Goal: Complete application form: Complete application form

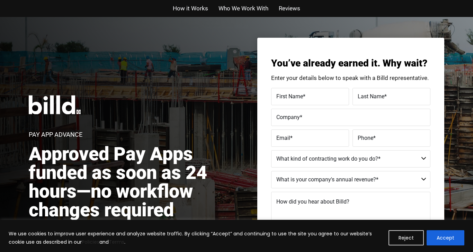
scroll to position [13, 0]
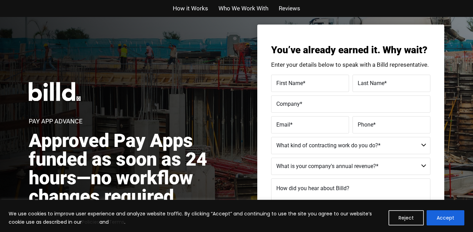
click at [329, 82] on label "First Name *" at bounding box center [310, 83] width 68 height 10
click at [329, 82] on input "First Name *" at bounding box center [310, 83] width 78 height 17
click at [224, 86] on div "Pay App Advance Approved Pay Apps funded as soon as 24 hours—no workflow change…" at bounding box center [136, 163] width 215 height 163
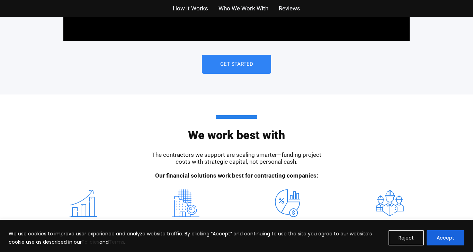
scroll to position [625, 0]
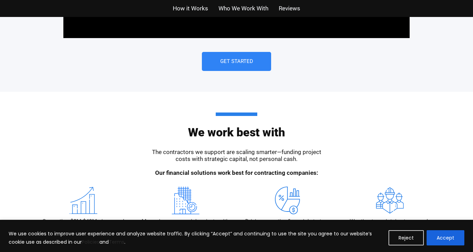
click at [444, 241] on button "Accept" at bounding box center [446, 237] width 38 height 15
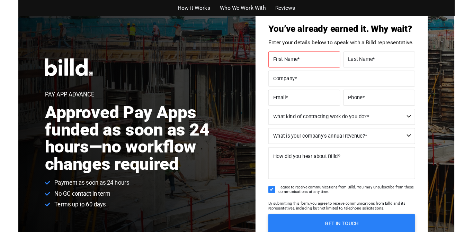
scroll to position [0, 0]
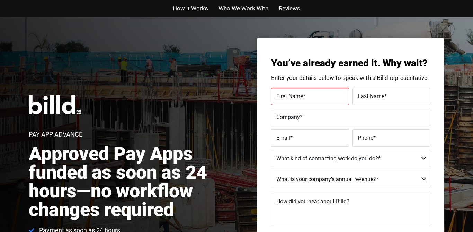
click at [330, 97] on label "First Name *" at bounding box center [310, 96] width 68 height 10
click at [330, 97] on input "First Name *" at bounding box center [310, 96] width 78 height 17
type input "[PERSON_NAME]"
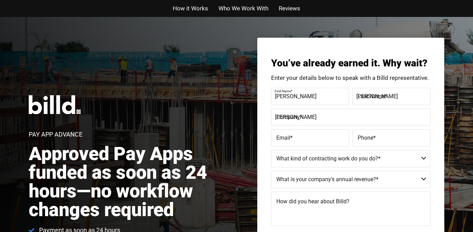
type input "[EMAIL_ADDRESS][DOMAIN_NAME]"
type input "[PHONE_NUMBER]"
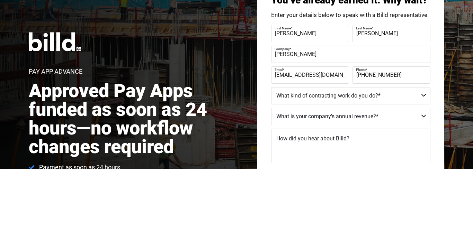
click at [344, 124] on input "[PERSON_NAME]" at bounding box center [350, 117] width 159 height 17
type input "[PERSON_NAME]"
type input "B-"
type input "B-JET MOTORS LLC"
